Goal: Information Seeking & Learning: Learn about a topic

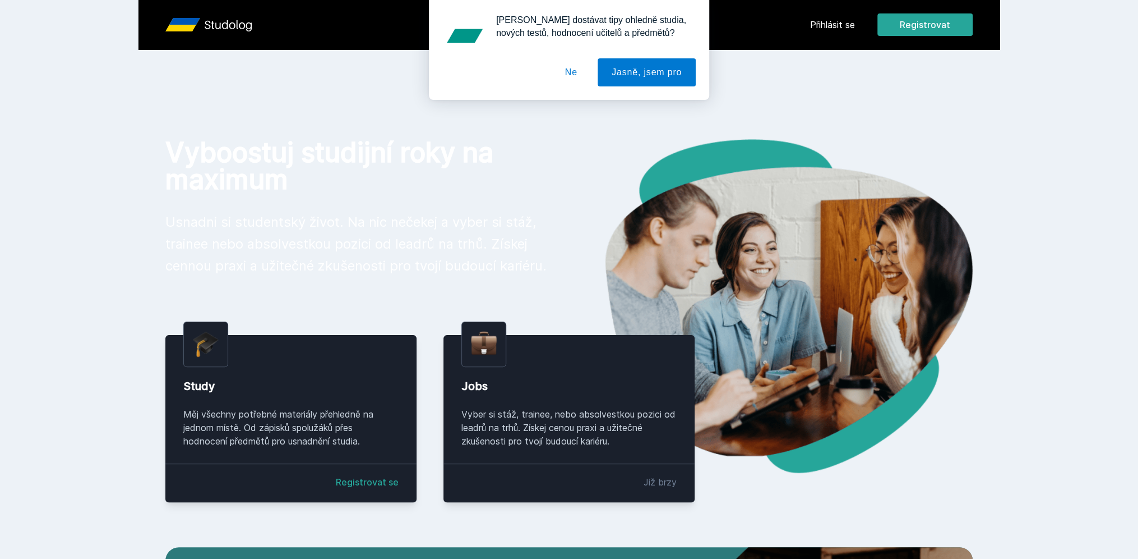
click at [580, 75] on button "Ne" at bounding box center [571, 72] width 40 height 28
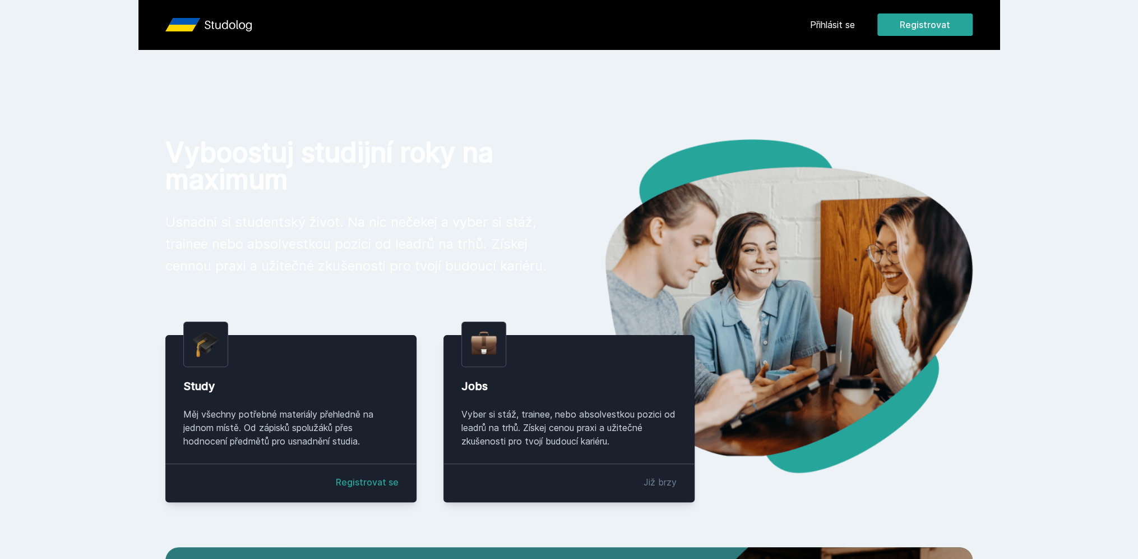
click at [819, 29] on link "Přihlásit se" at bounding box center [832, 24] width 45 height 13
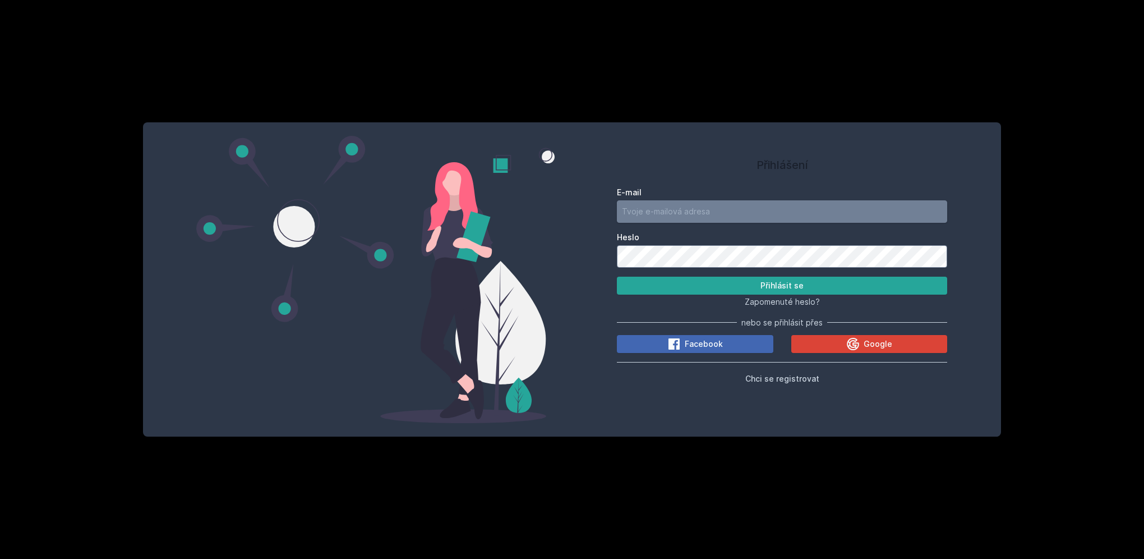
click at [688, 200] on input "E-mail" at bounding box center [782, 211] width 330 height 22
click at [617, 276] on button "Přihlásit se" at bounding box center [782, 285] width 330 height 18
click at [716, 294] on div "Zapomenuté heslo?" at bounding box center [782, 300] width 330 height 13
click at [717, 291] on button "Přihlásit se" at bounding box center [782, 285] width 330 height 18
drag, startPoint x: 718, startPoint y: 218, endPoint x: 573, endPoint y: 216, distance: 145.3
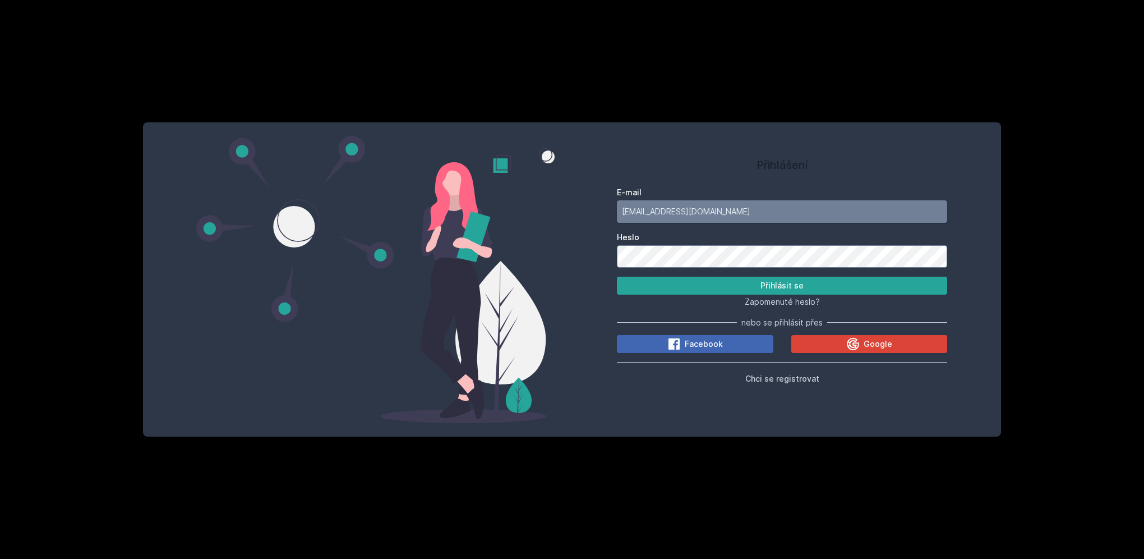
click at [573, 216] on div "Přihlášení E-mail [EMAIL_ADDRESS][DOMAIN_NAME] Heslo Přihlásit se Zapomenuté he…" at bounding box center [782, 279] width 420 height 287
type input "[EMAIL_ADDRESS][DOMAIN_NAME]"
click at [727, 280] on button "Přihlásit se" at bounding box center [782, 285] width 330 height 18
click at [615, 247] on div "Přihlášení E-mail [EMAIL_ADDRESS][DOMAIN_NAME] Heslo Přihlásit se Zapomenuté he…" at bounding box center [782, 279] width 420 height 287
click at [617, 276] on button "Přihlásit se" at bounding box center [782, 285] width 330 height 18
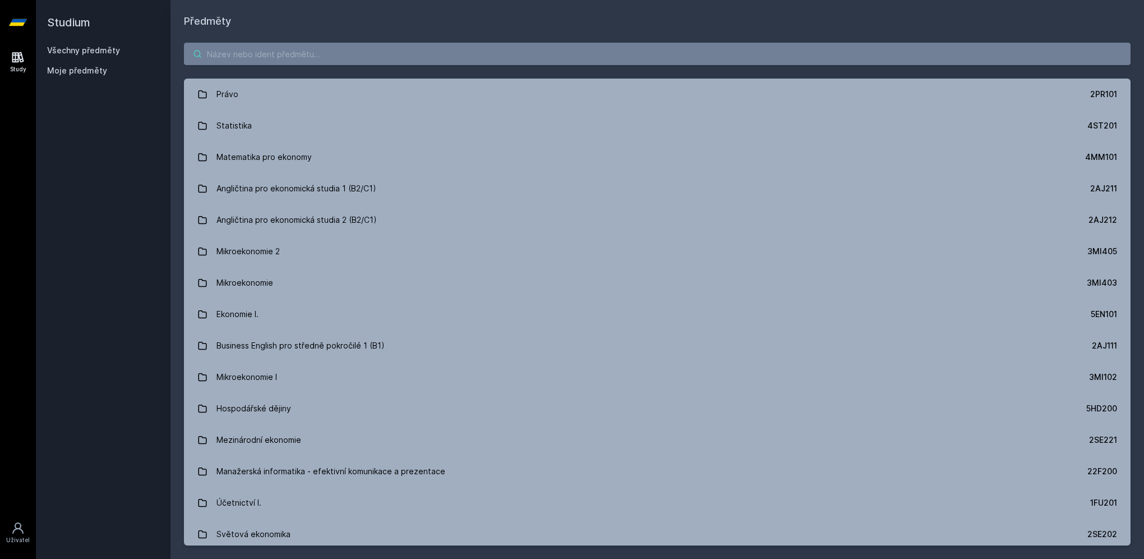
click at [299, 56] on input "search" at bounding box center [657, 54] width 947 height 22
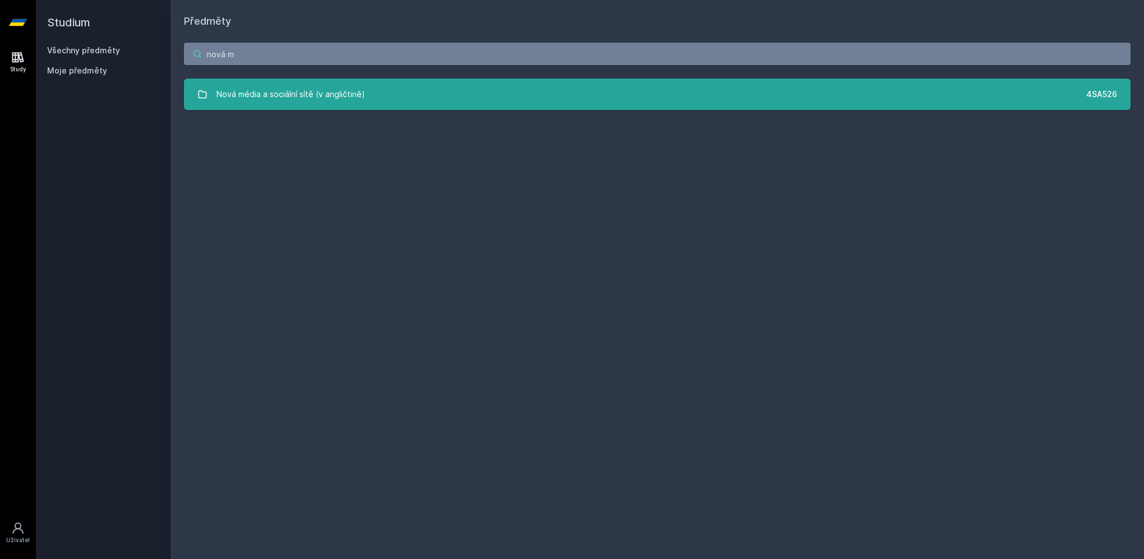
type input "nová m"
click at [311, 102] on div "Nová média a sociální sítě (v angličtině)" at bounding box center [290, 94] width 149 height 22
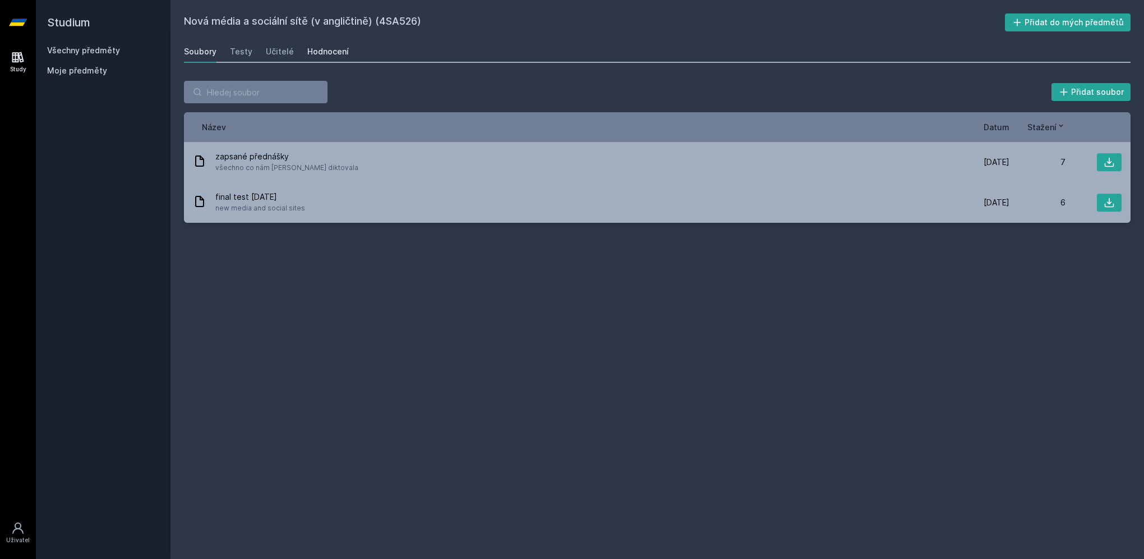
click at [316, 53] on div "Hodnocení" at bounding box center [327, 51] width 41 height 11
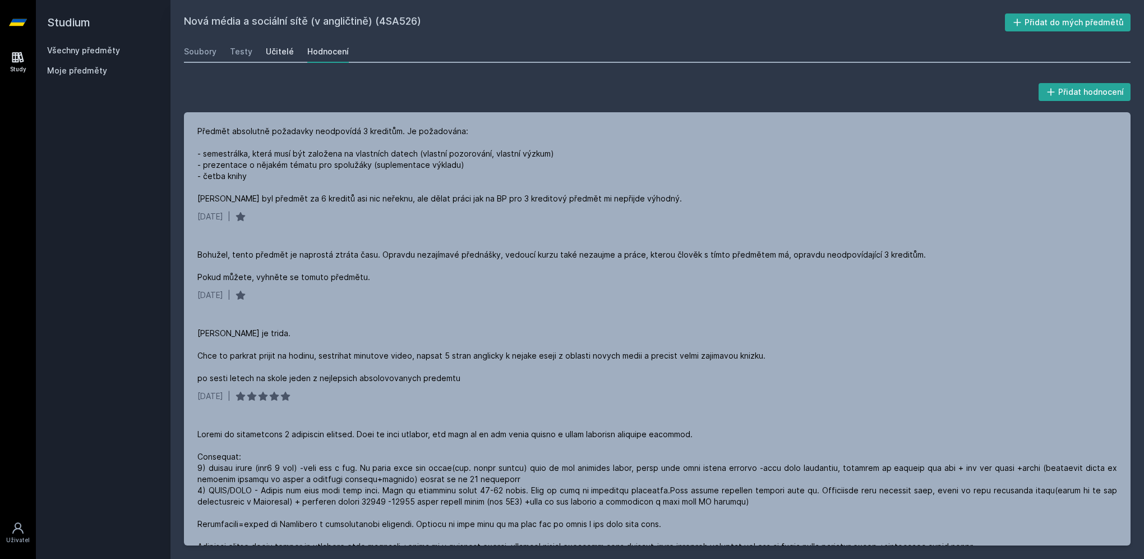
click at [267, 57] on div "Učitelé" at bounding box center [280, 51] width 28 height 11
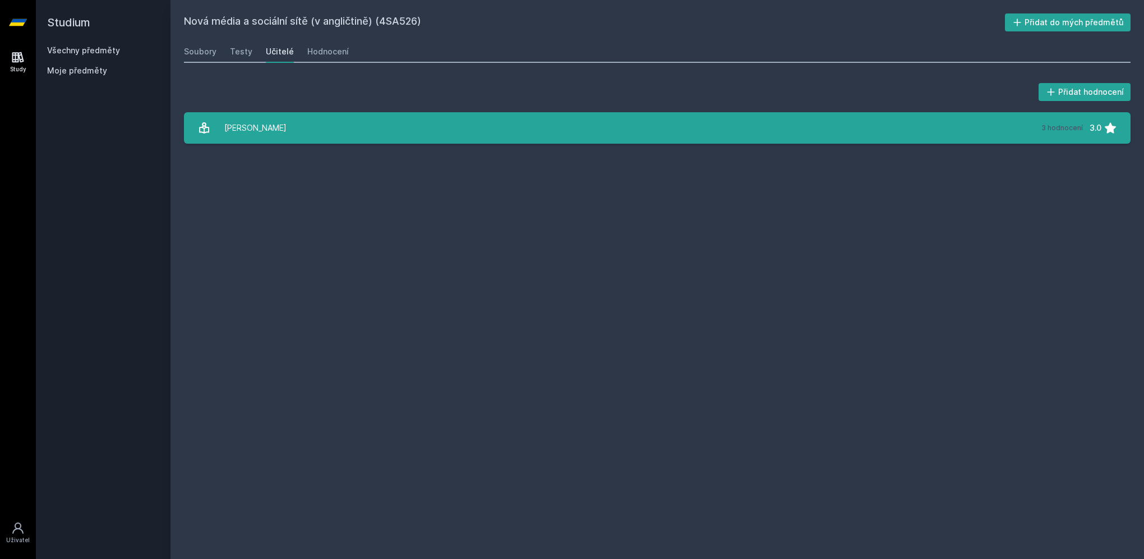
click at [287, 132] on link "[PERSON_NAME] 3 hodnocení 3.0" at bounding box center [657, 127] width 947 height 31
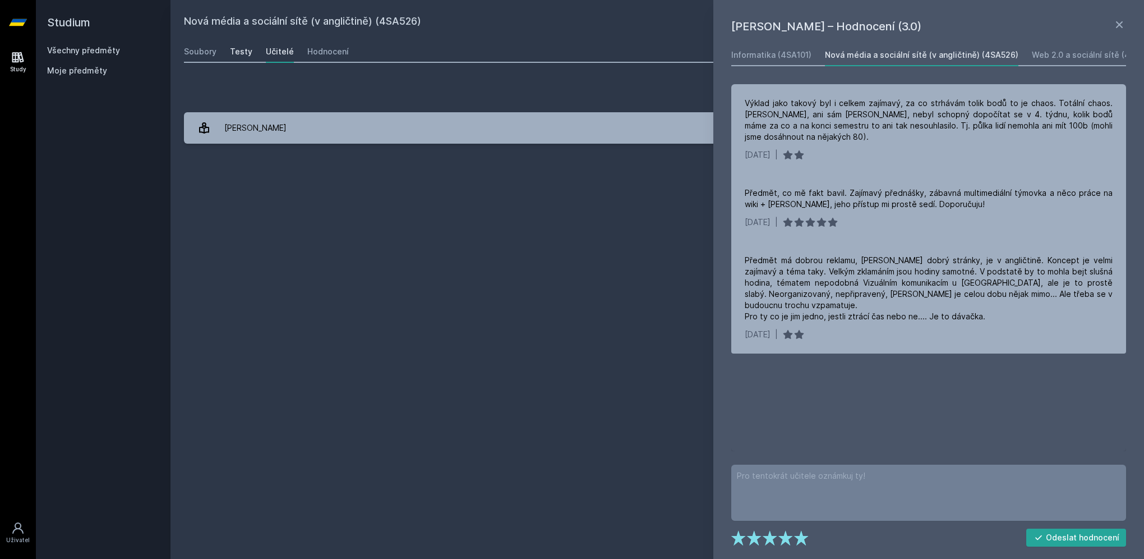
click at [240, 57] on link "Testy" at bounding box center [241, 51] width 22 height 22
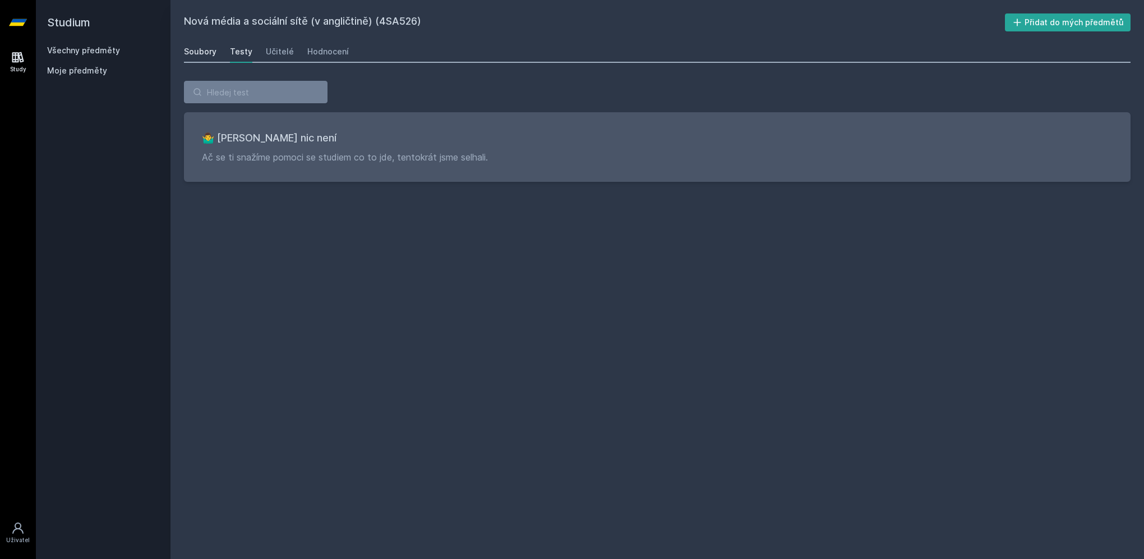
click at [197, 50] on div "Soubory" at bounding box center [200, 51] width 33 height 11
